Goal: Task Accomplishment & Management: Complete application form

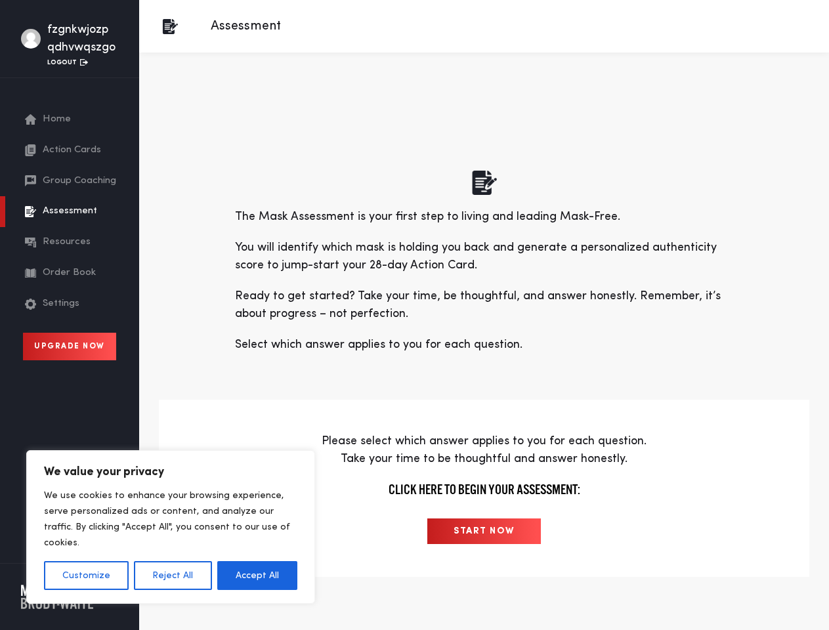
click at [414, 315] on p "Ready to get started? Take your time, be thoughtful, and answer honestly. Remem…" at bounding box center [484, 305] width 499 height 35
click at [86, 576] on button "Customize" at bounding box center [86, 575] width 85 height 29
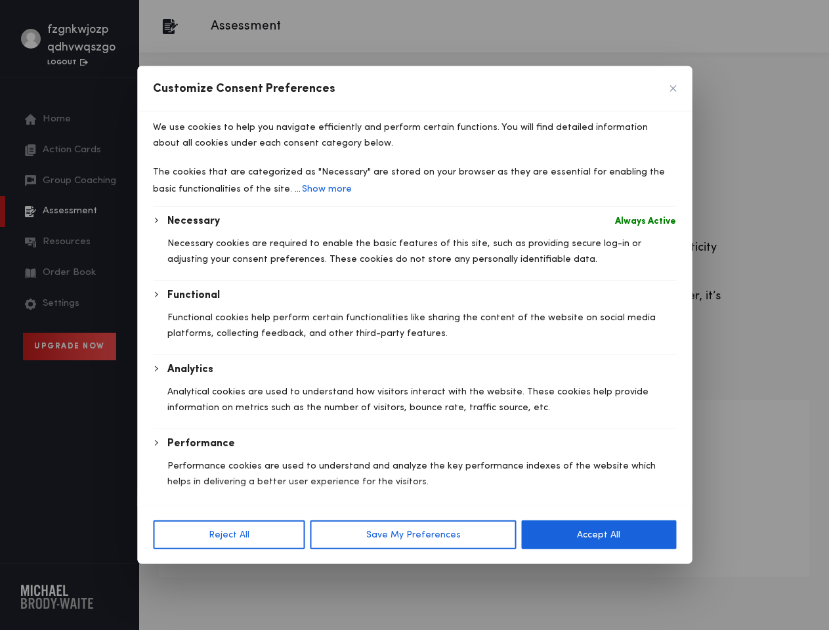
click at [172, 576] on div at bounding box center [414, 315] width 829 height 630
click at [257, 151] on p "We use cookies to help you navigate efficiently and perform certain functions. …" at bounding box center [414, 135] width 523 height 32
click at [484, 531] on div "Necessary Always Active Necessary cookies are required to enable the basic feat…" at bounding box center [414, 395] width 523 height 364
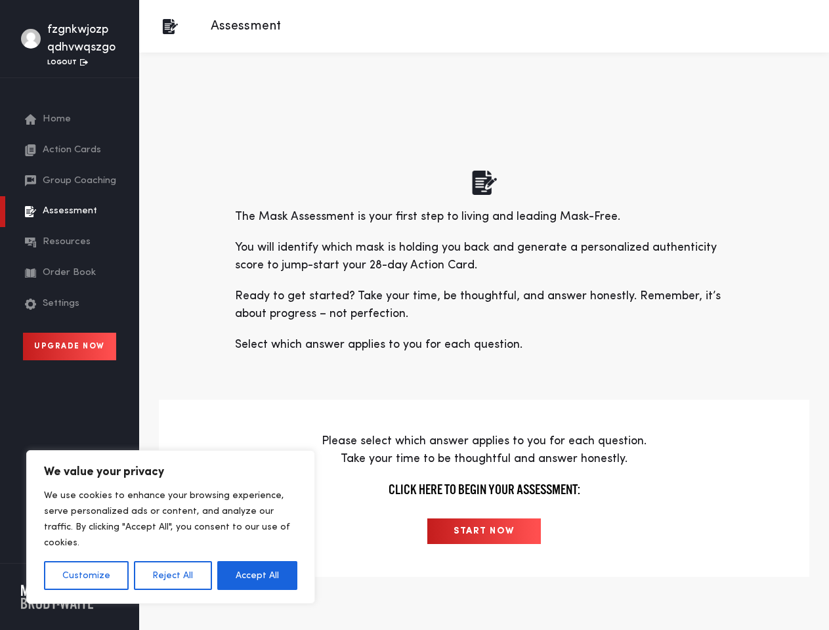
click at [414, 315] on p "Ready to get started? Take your time, be thoughtful, and answer honestly. Remem…" at bounding box center [484, 305] width 499 height 35
click at [86, 576] on button "Customize" at bounding box center [86, 575] width 85 height 29
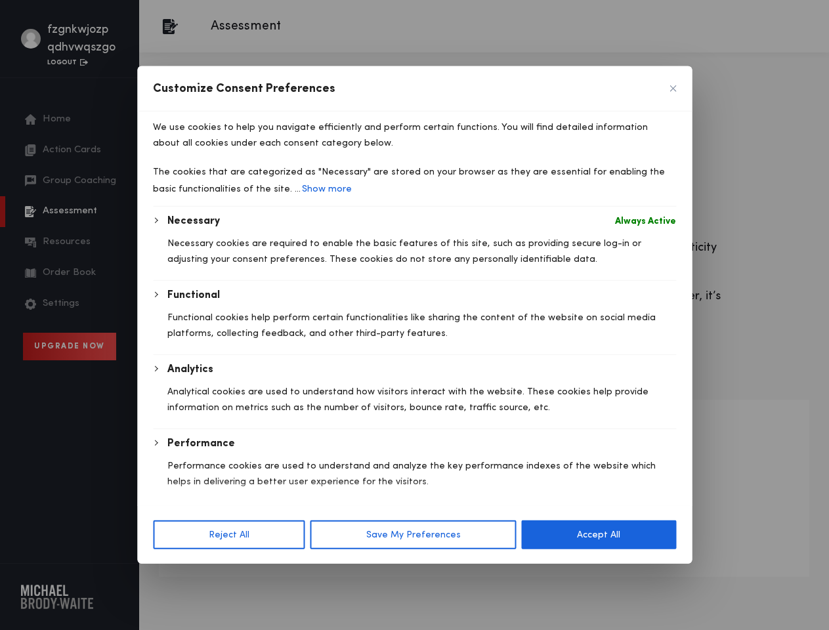
click at [172, 576] on div at bounding box center [414, 315] width 829 height 630
click at [257, 576] on div "Necessary Always Active Necessary cookies are required to enable the basic feat…" at bounding box center [414, 395] width 523 height 364
click at [484, 416] on p "Analytical cookies are used to understand how visitors interact with the websit…" at bounding box center [421, 400] width 509 height 32
